Goal: Navigation & Orientation: Find specific page/section

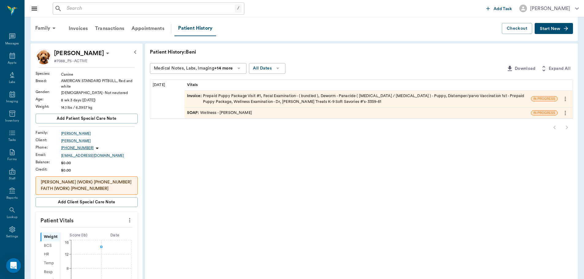
scroll to position [6, 0]
click at [15, 62] on div "Appts" at bounding box center [12, 59] width 24 height 19
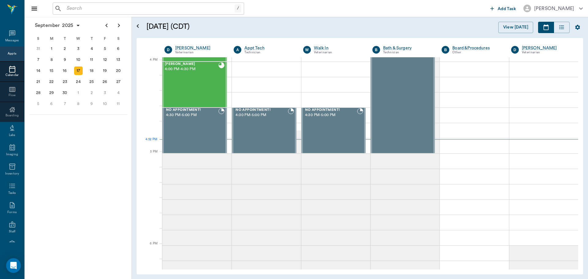
scroll to position [735, 0]
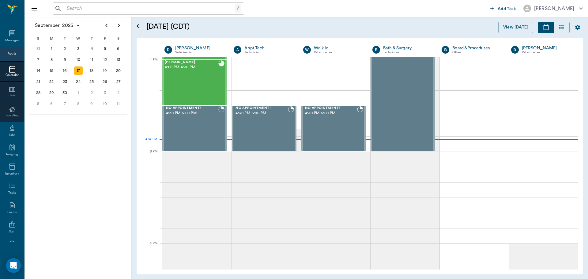
click at [160, 6] on input "text" at bounding box center [149, 8] width 170 height 9
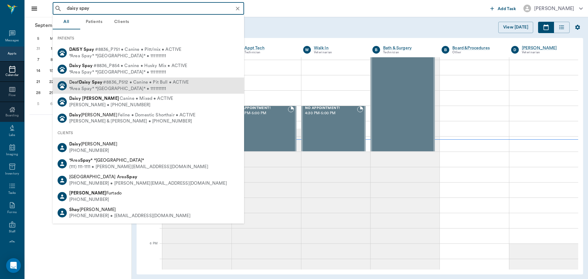
click at [145, 81] on span "#8836_P512 • Canine • Pit Bull • ACTIVE" at bounding box center [146, 82] width 86 height 6
type input "daisy spay"
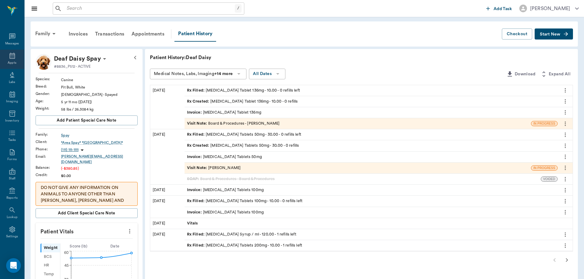
click at [9, 59] on icon at bounding box center [12, 55] width 7 height 7
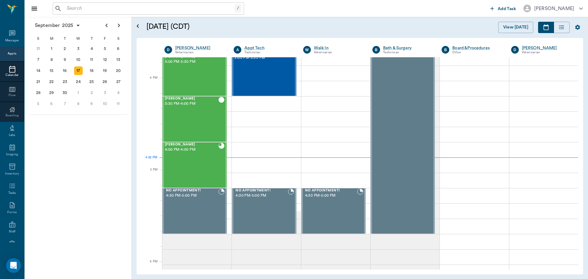
scroll to position [736, 0]
